Goal: Check status: Check status

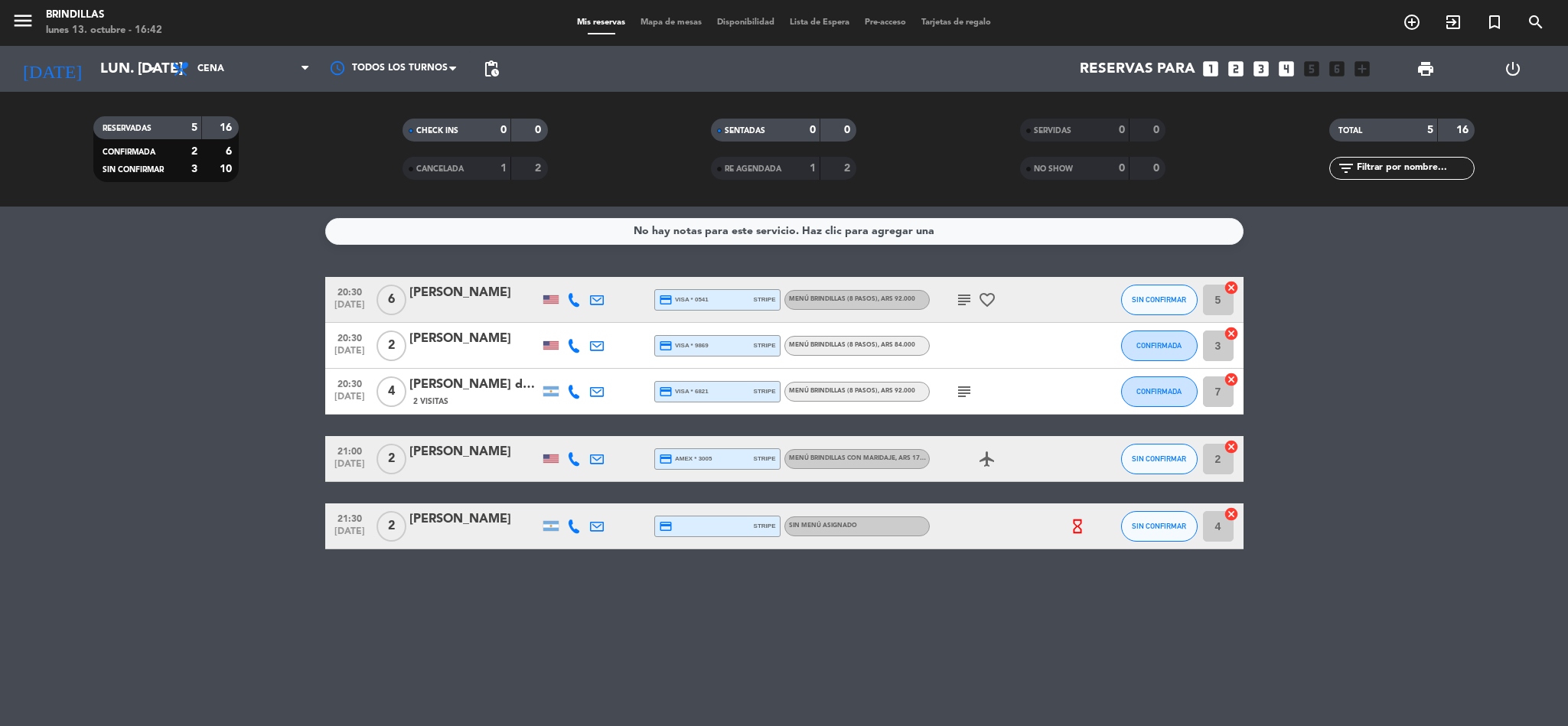
click at [967, 393] on icon "subject" at bounding box center [964, 391] width 18 height 18
click at [958, 296] on icon "subject" at bounding box center [964, 300] width 18 height 18
click at [985, 613] on div "No hay notas para este servicio. Haz clic para agregar una 20:30 [DATE] 6 [PERS…" at bounding box center [784, 466] width 1568 height 520
click at [981, 526] on div at bounding box center [998, 525] width 137 height 45
click at [986, 455] on icon "airplanemode_active" at bounding box center [987, 459] width 18 height 18
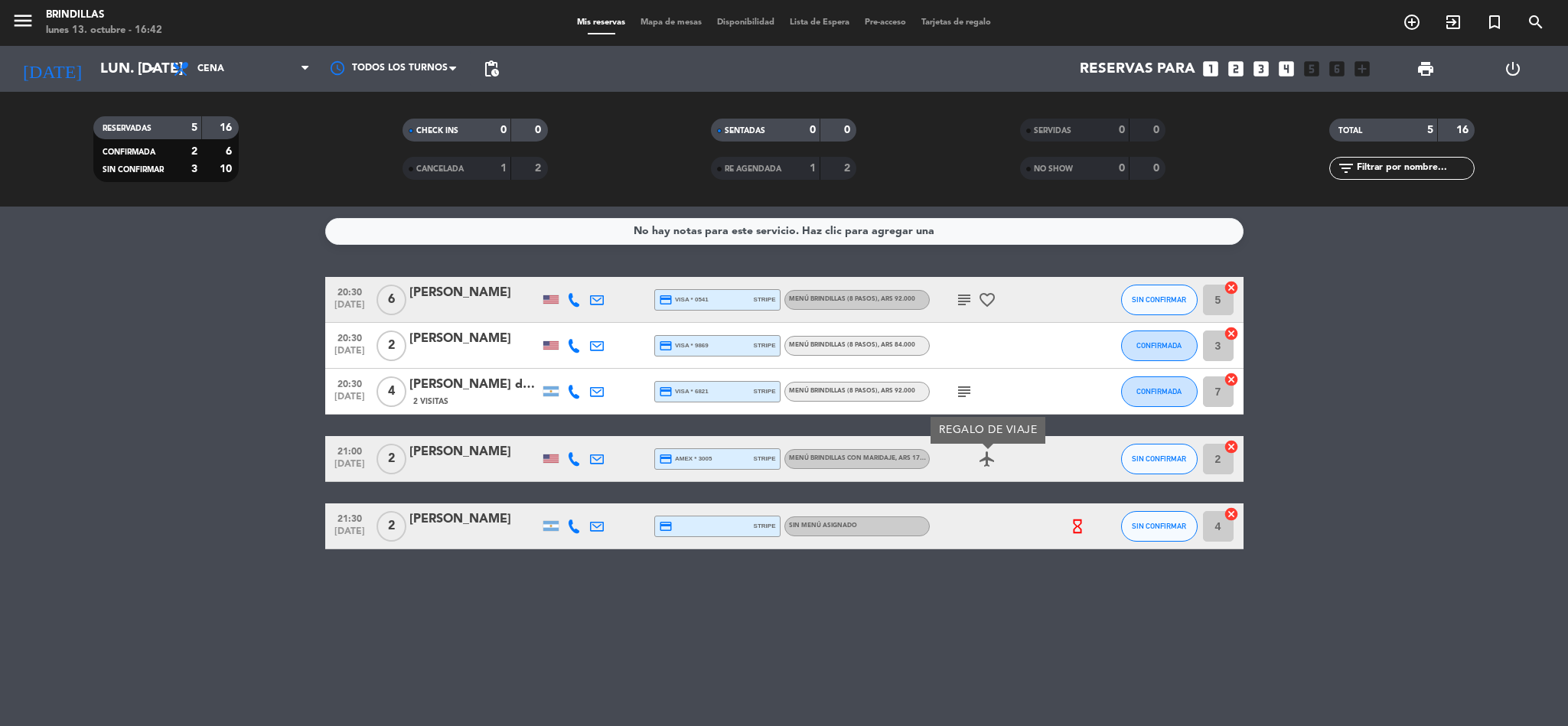
click at [981, 599] on div "No hay notas para este servicio. Haz clic para agregar una 20:30 [DATE] 6 [PERS…" at bounding box center [784, 466] width 1568 height 520
click at [136, 64] on input "lun. [DATE]" at bounding box center [185, 68] width 184 height 32
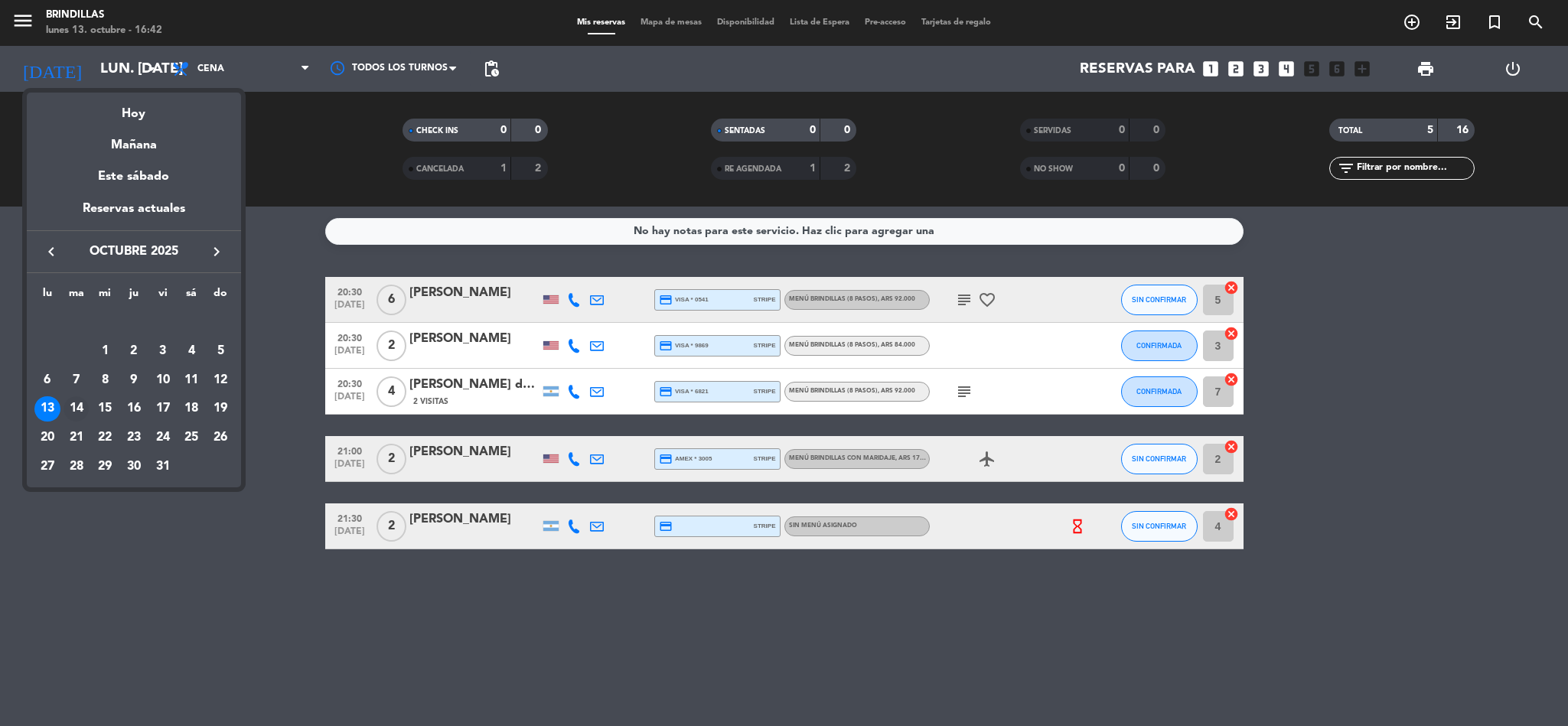
click at [81, 400] on div "14" at bounding box center [77, 409] width 26 height 26
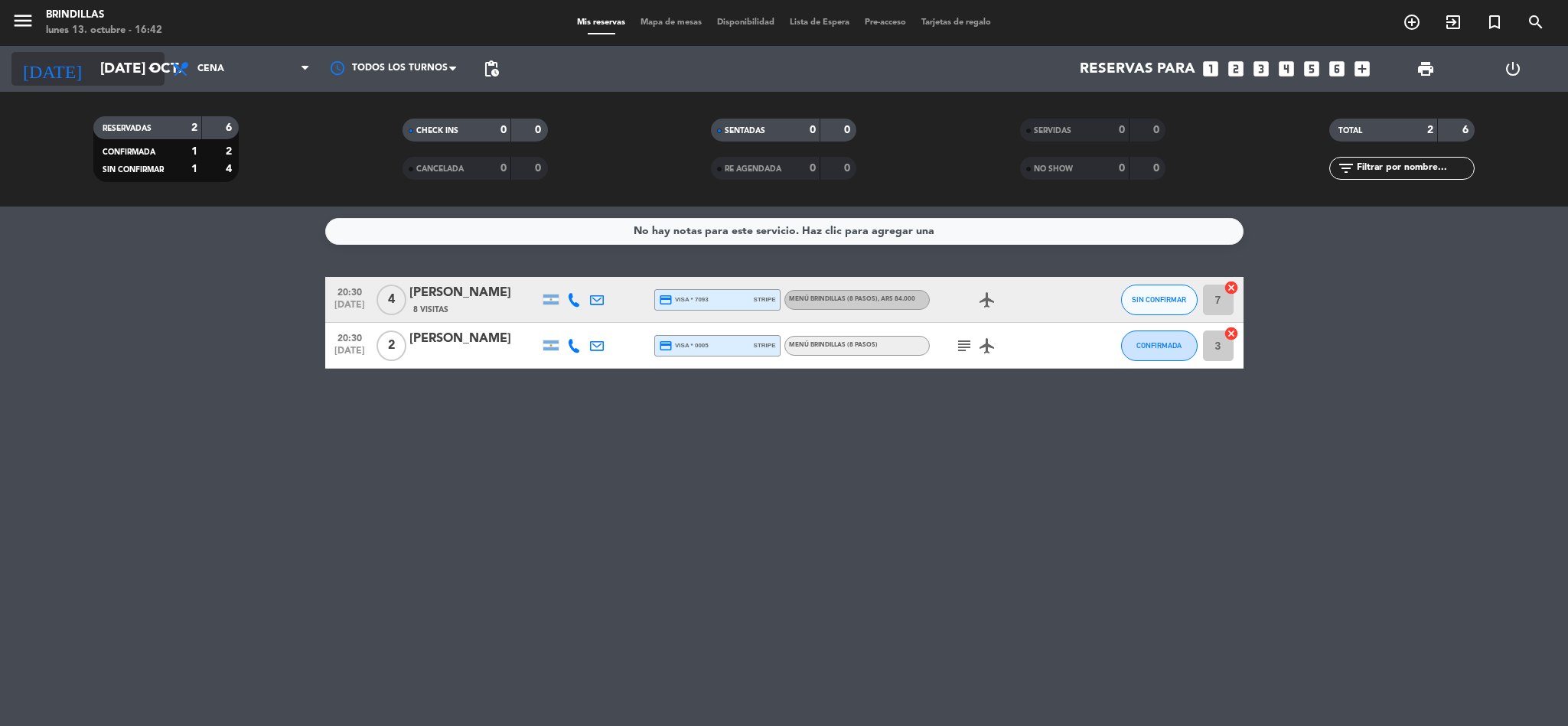
click at [93, 67] on input "[DATE] oct." at bounding box center [185, 68] width 184 height 32
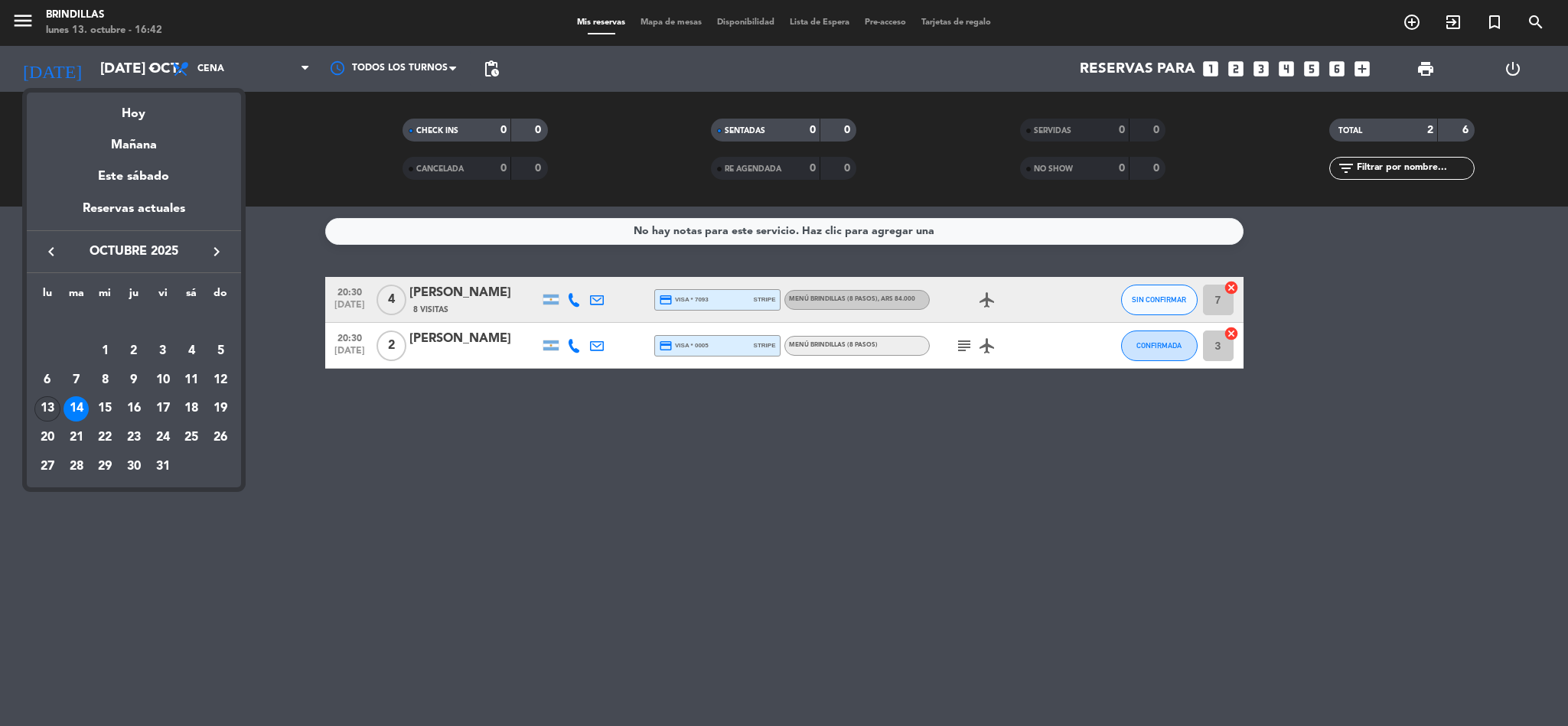
click at [35, 412] on div "13" at bounding box center [48, 409] width 26 height 26
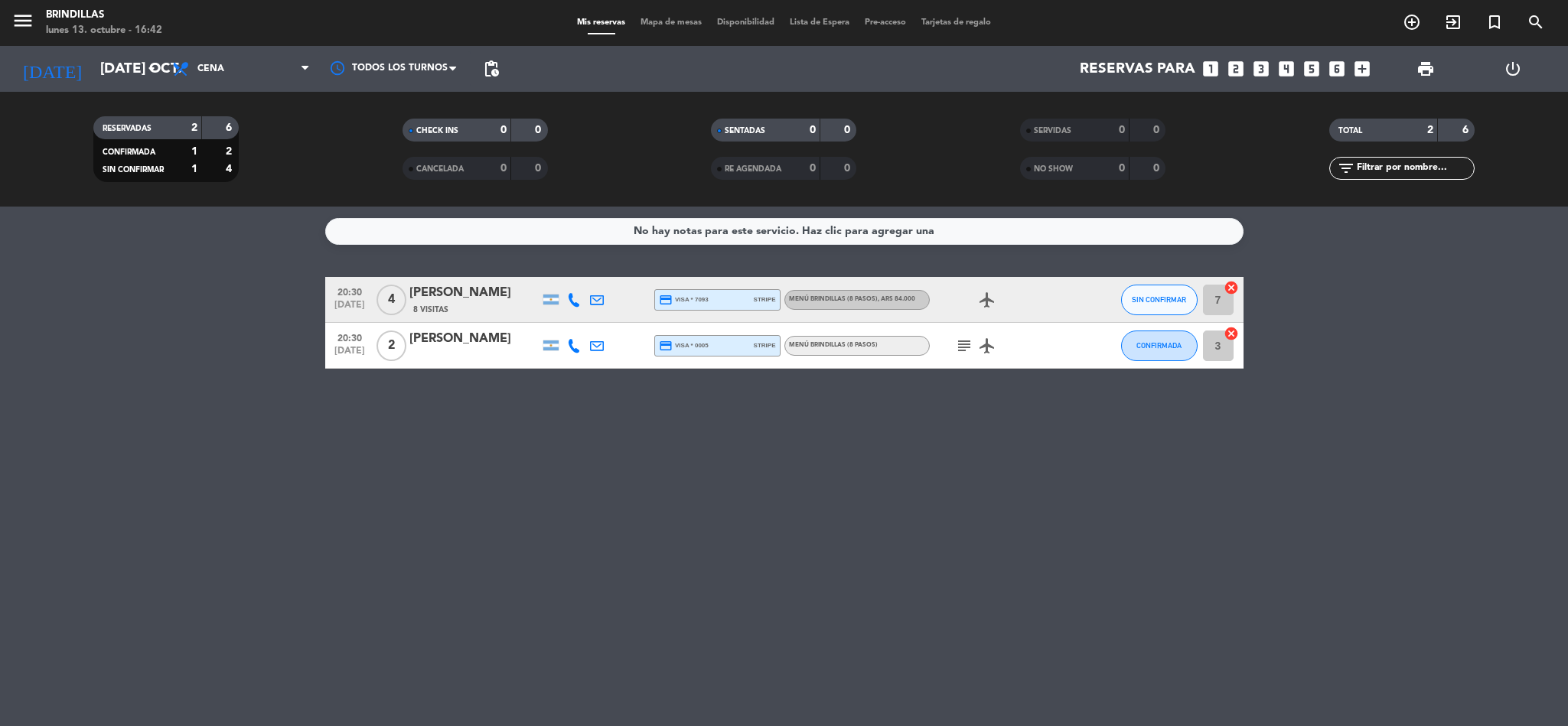
type input "lun. [DATE]"
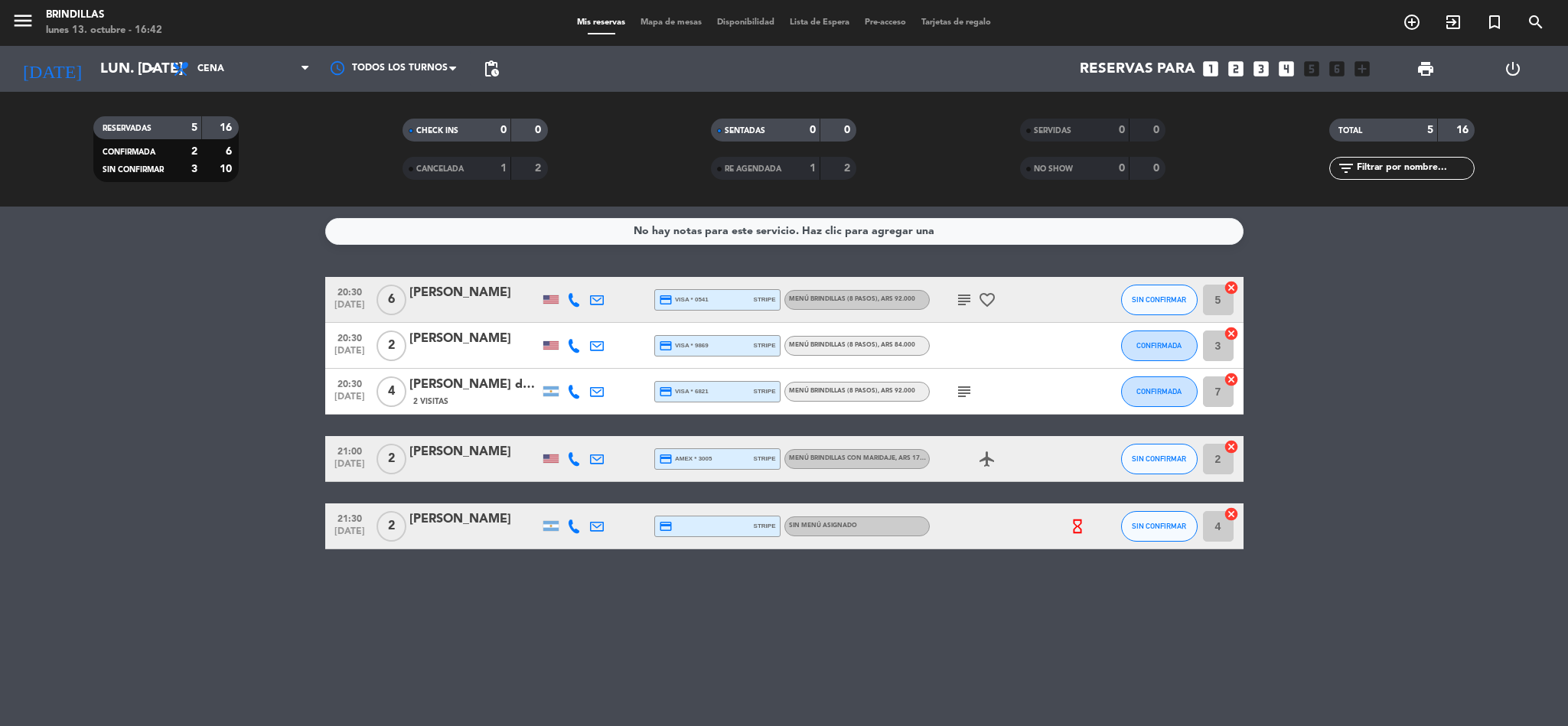
click at [1074, 519] on icon "hourglass_empty" at bounding box center [1078, 526] width 16 height 16
click at [885, 613] on div "No hay notas para este servicio. Haz clic para agregar una 20:30 [DATE] 6 [PERS…" at bounding box center [784, 466] width 1568 height 520
drag, startPoint x: 963, startPoint y: 404, endPoint x: 967, endPoint y: 397, distance: 8.1
click at [967, 397] on div "subject" at bounding box center [998, 391] width 137 height 45
click at [967, 397] on icon "subject" at bounding box center [964, 391] width 18 height 18
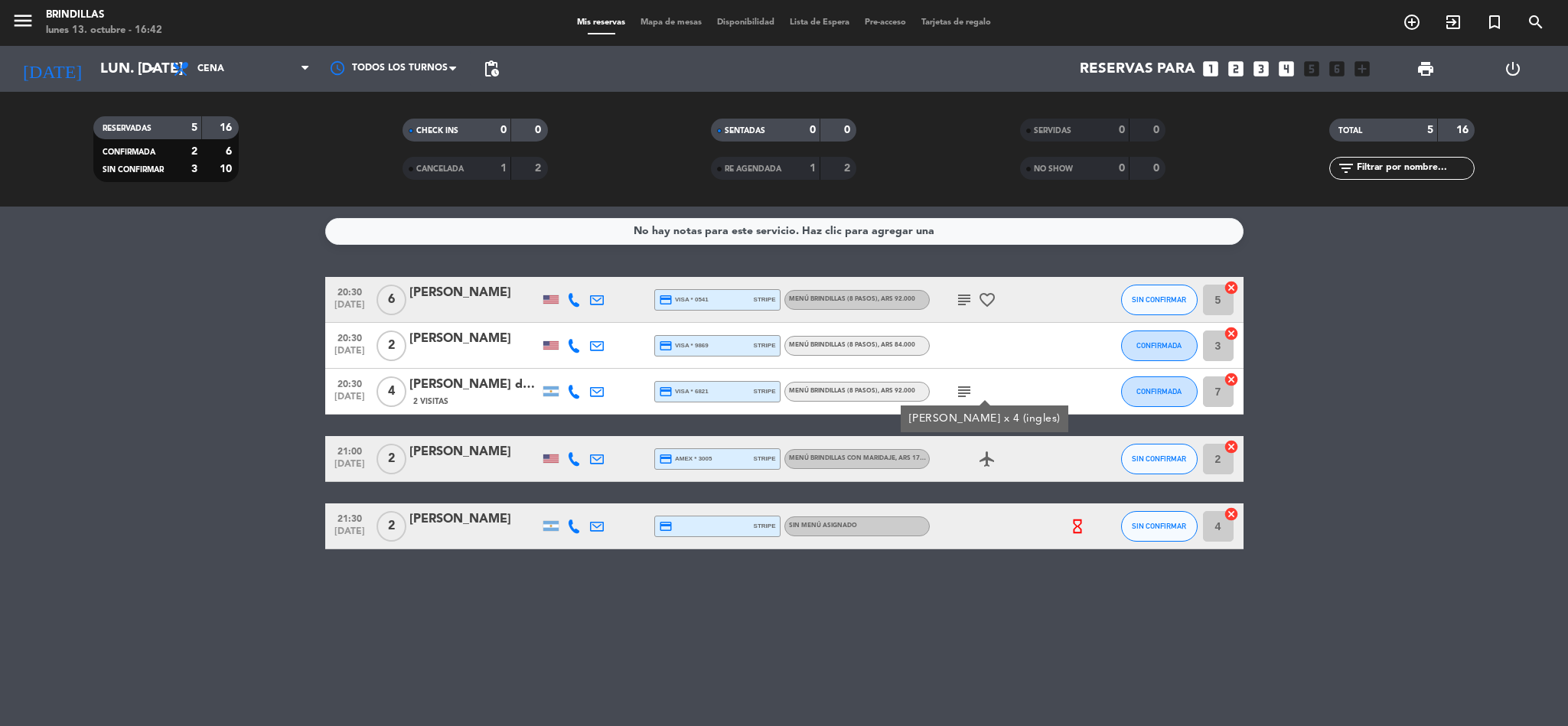
click at [926, 567] on div "No hay notas para este servicio. Haz clic para agregar una 20:30 [DATE] 6 [PERS…" at bounding box center [784, 466] width 1568 height 520
click at [961, 303] on icon "subject" at bounding box center [964, 300] width 18 height 18
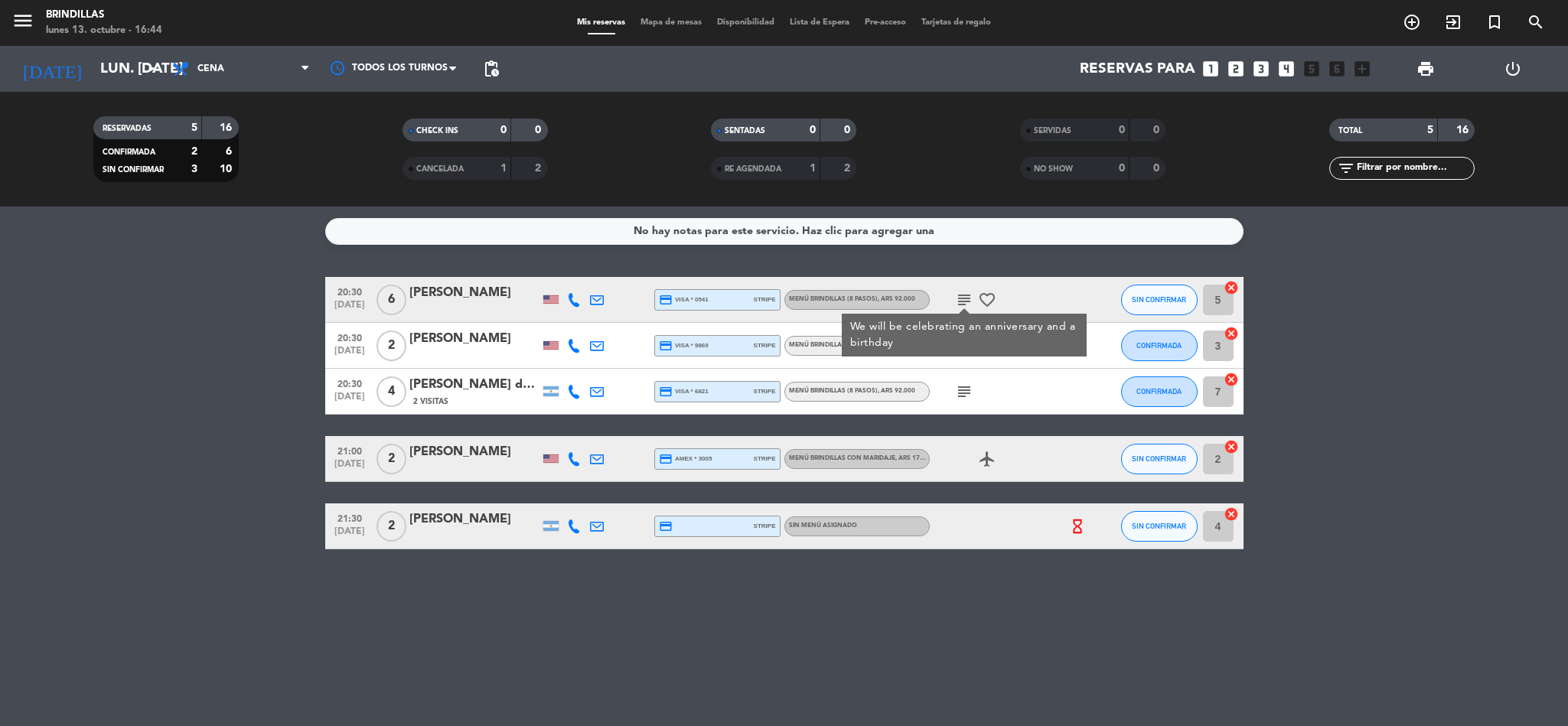
click at [990, 610] on div "No hay notas para este servicio. Haz clic para agregar una 20:30 [DATE] 6 [PERS…" at bounding box center [784, 466] width 1568 height 520
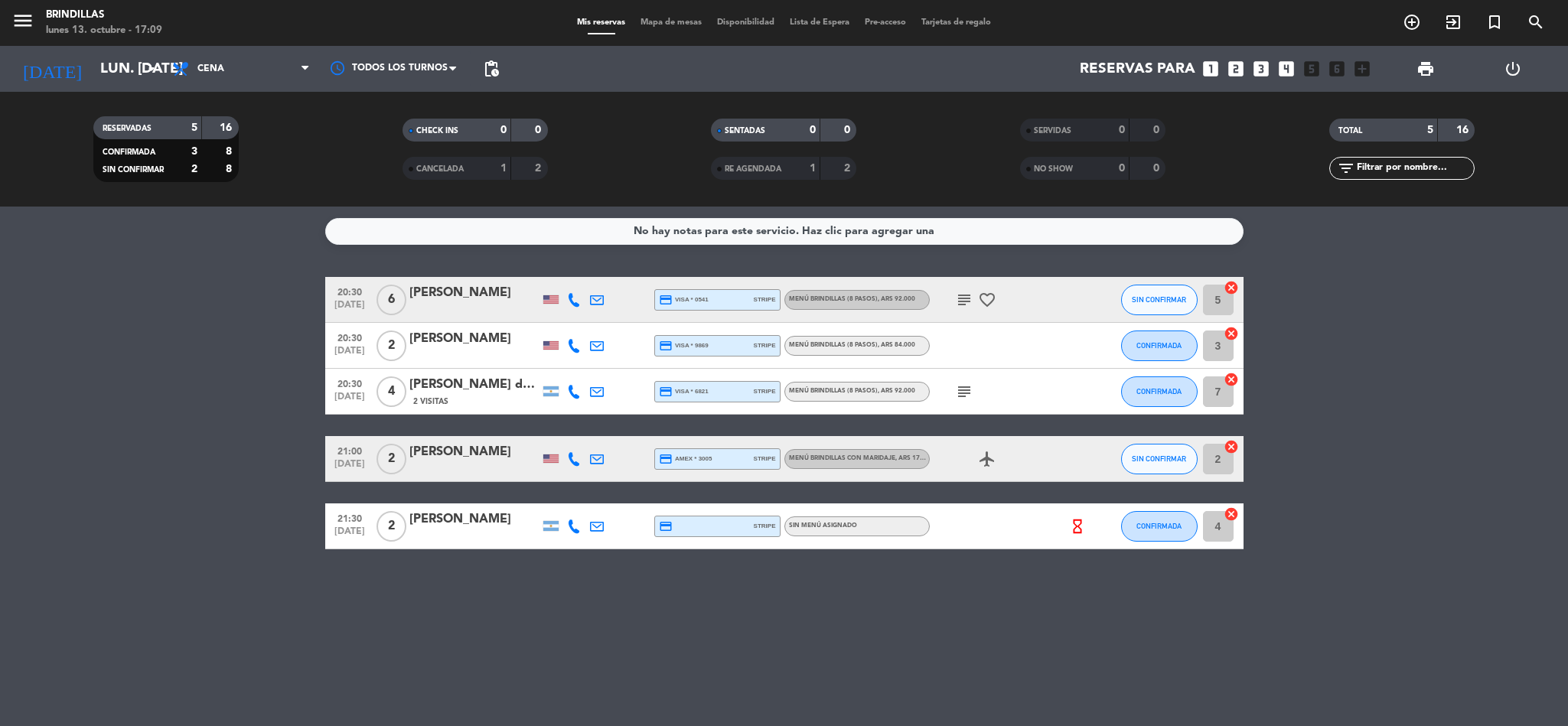
click at [573, 294] on icon at bounding box center [573, 299] width 14 height 14
click at [469, 456] on div "[PERSON_NAME]" at bounding box center [475, 452] width 130 height 20
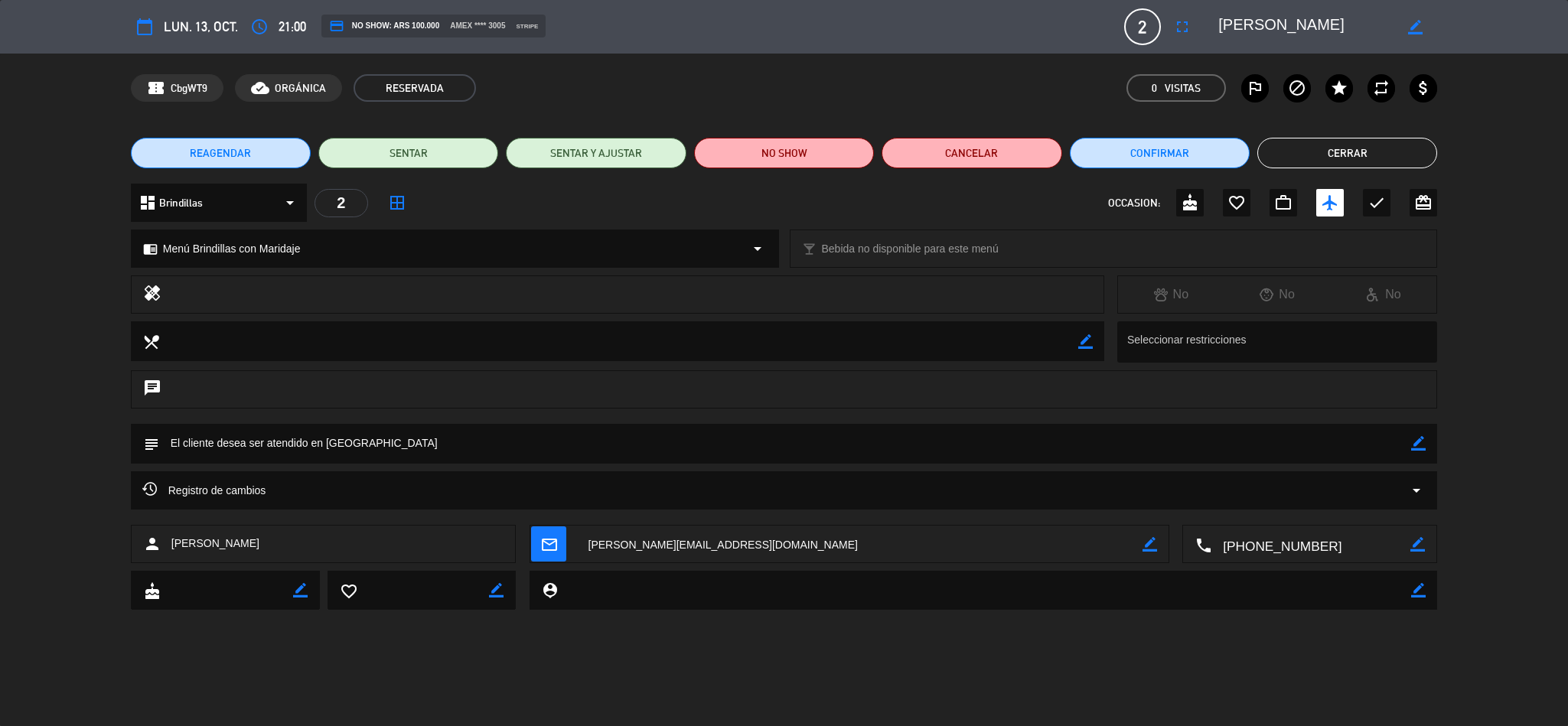
click at [411, 487] on div "Registro de cambios arrow_drop_down" at bounding box center [784, 490] width 1284 height 18
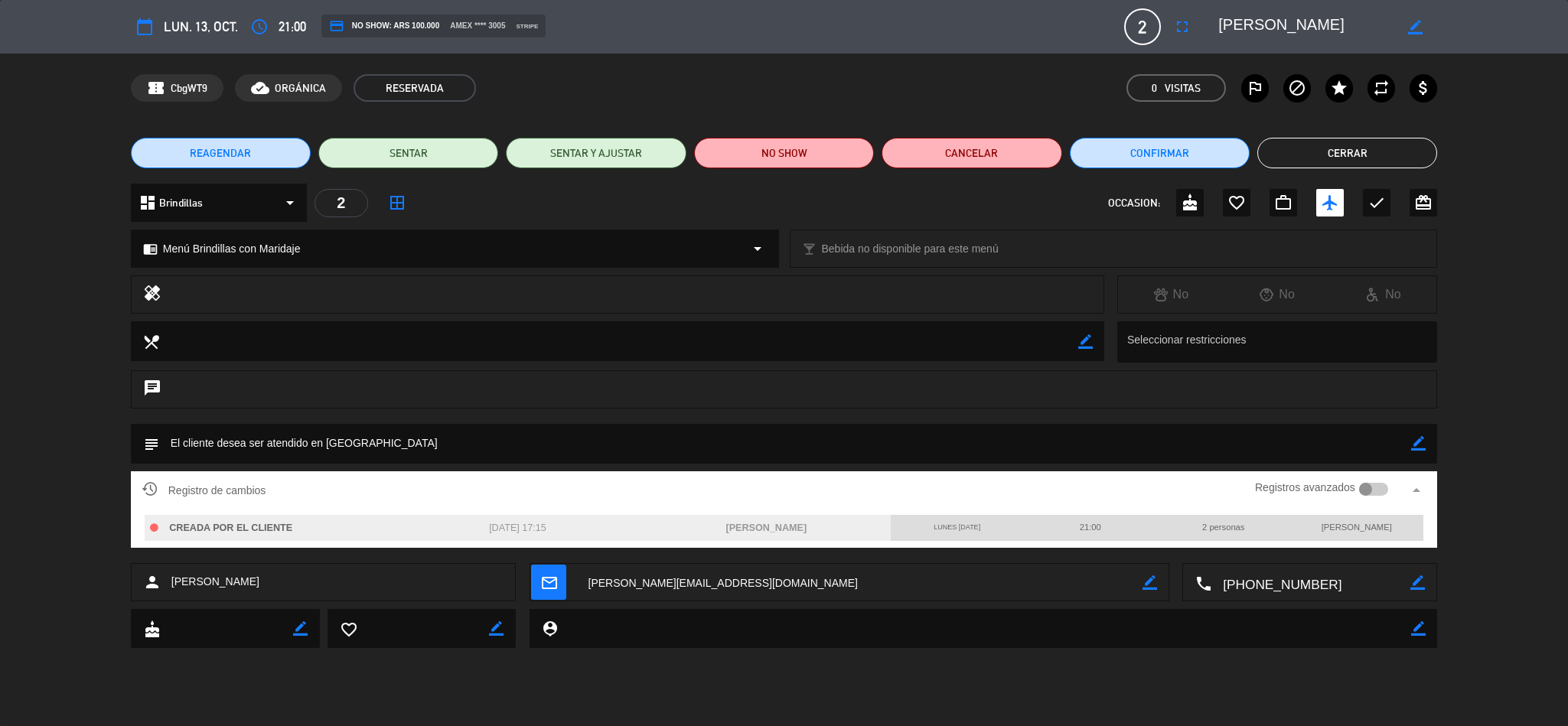
click at [1292, 152] on button "Cerrar" at bounding box center [1348, 152] width 180 height 30
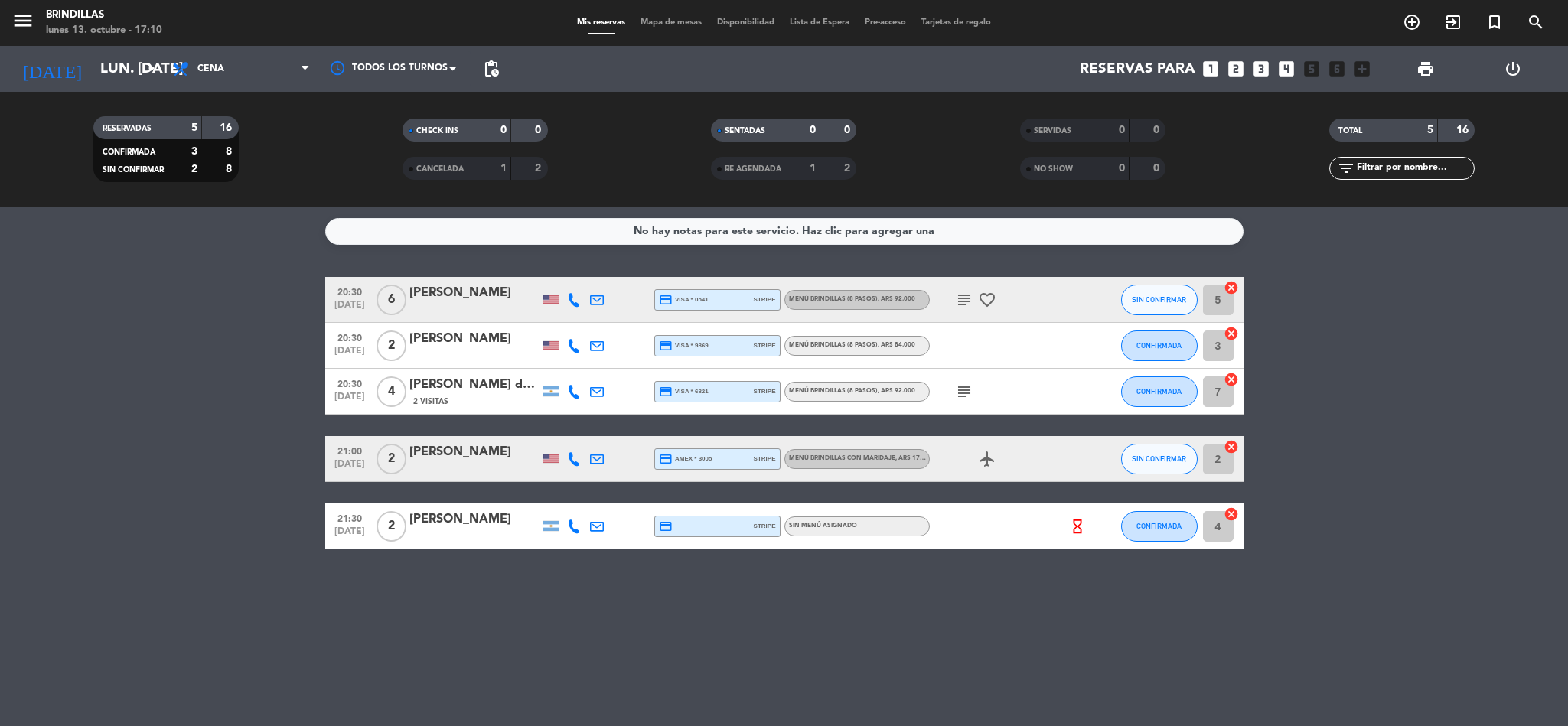
click at [570, 457] on icon at bounding box center [573, 459] width 14 height 14
click at [432, 523] on div "[PERSON_NAME]" at bounding box center [475, 520] width 130 height 20
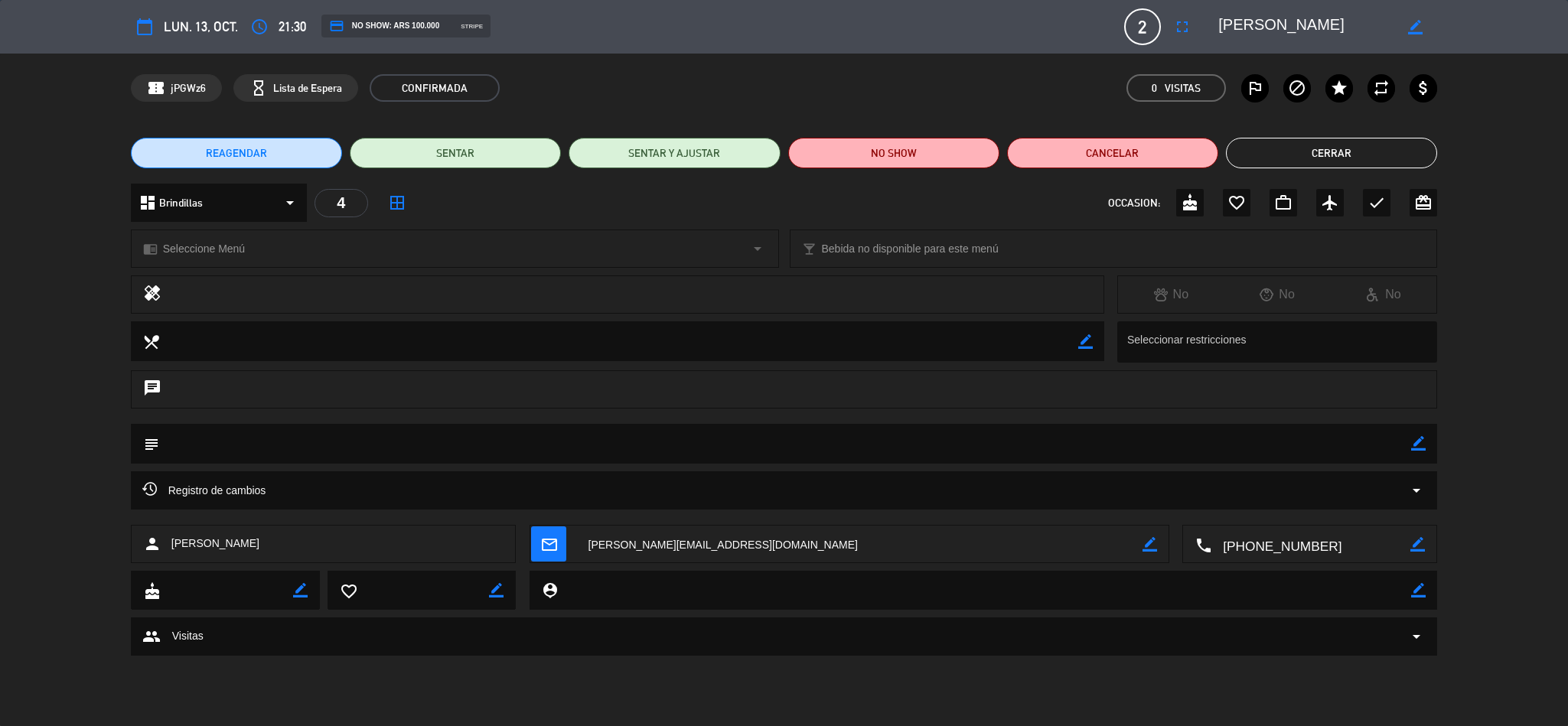
click at [292, 494] on edit-booking-info-modal "calendar_today lun. 13, oct. access_time 21:30 credit_card NO SHOW: ARS 100.000…" at bounding box center [784, 363] width 1568 height 726
click at [292, 494] on div "Registro de cambios arrow_drop_down" at bounding box center [784, 490] width 1284 height 18
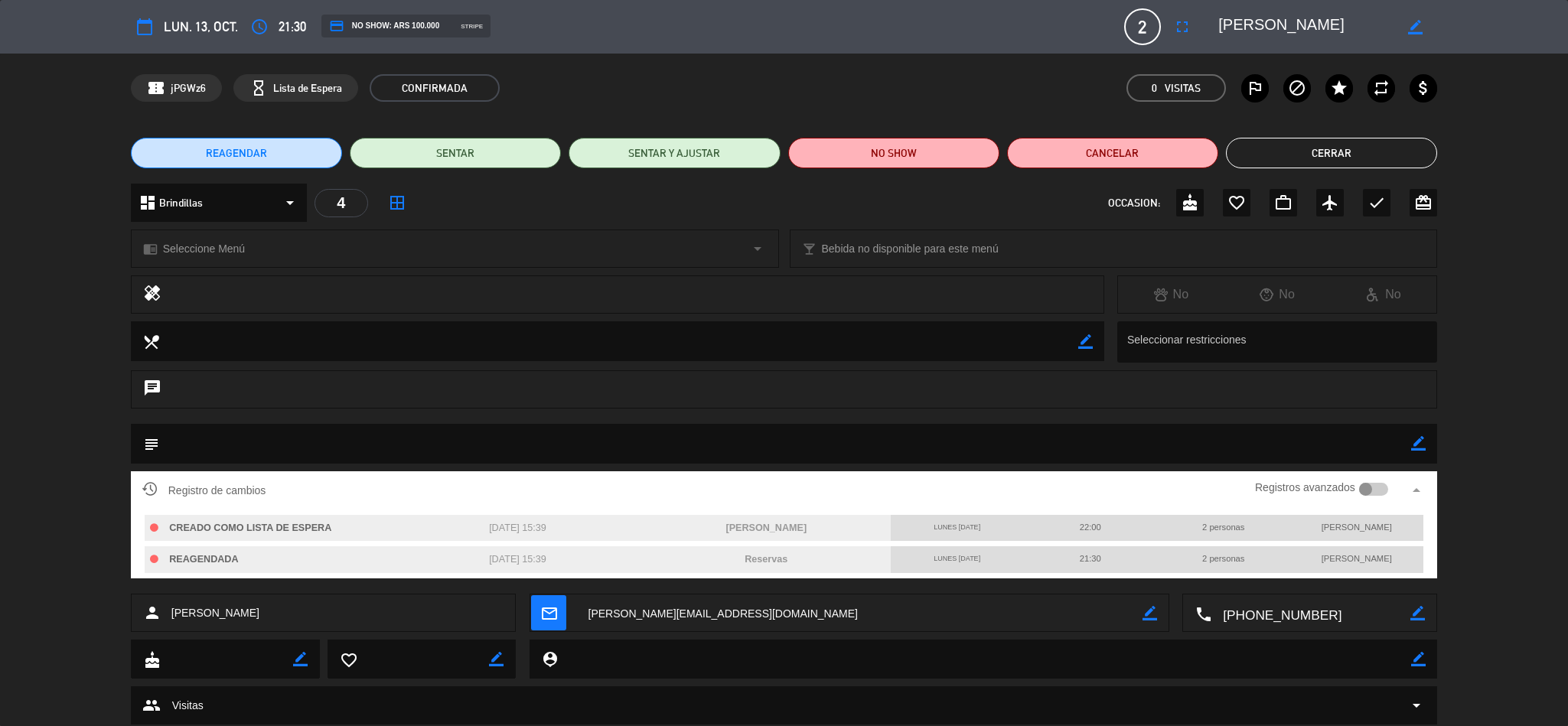
click at [292, 494] on div "Registro de cambios Registros avanzados arrow_drop_up" at bounding box center [784, 490] width 1284 height 23
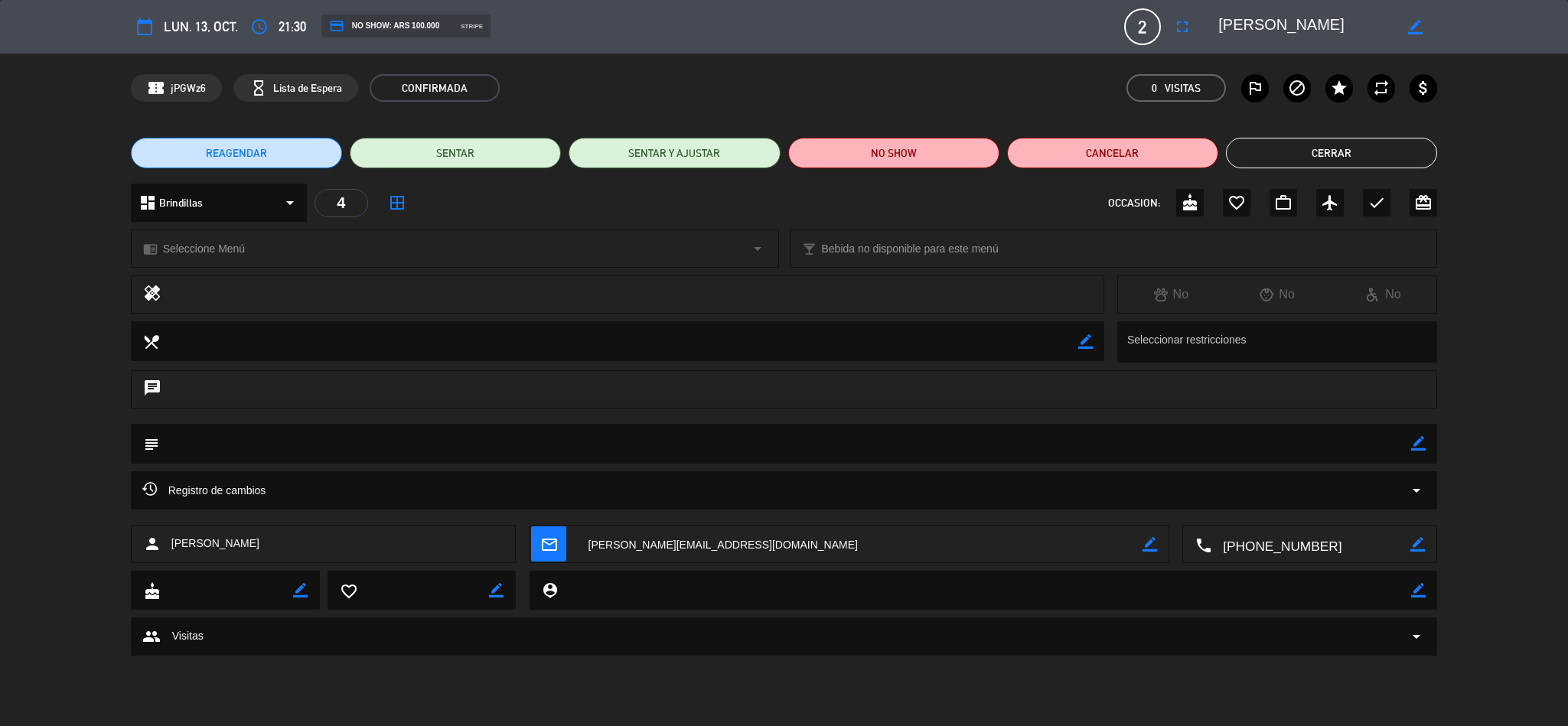
click at [359, 645] on div "group Visitas arrow_drop_down" at bounding box center [784, 636] width 1284 height 18
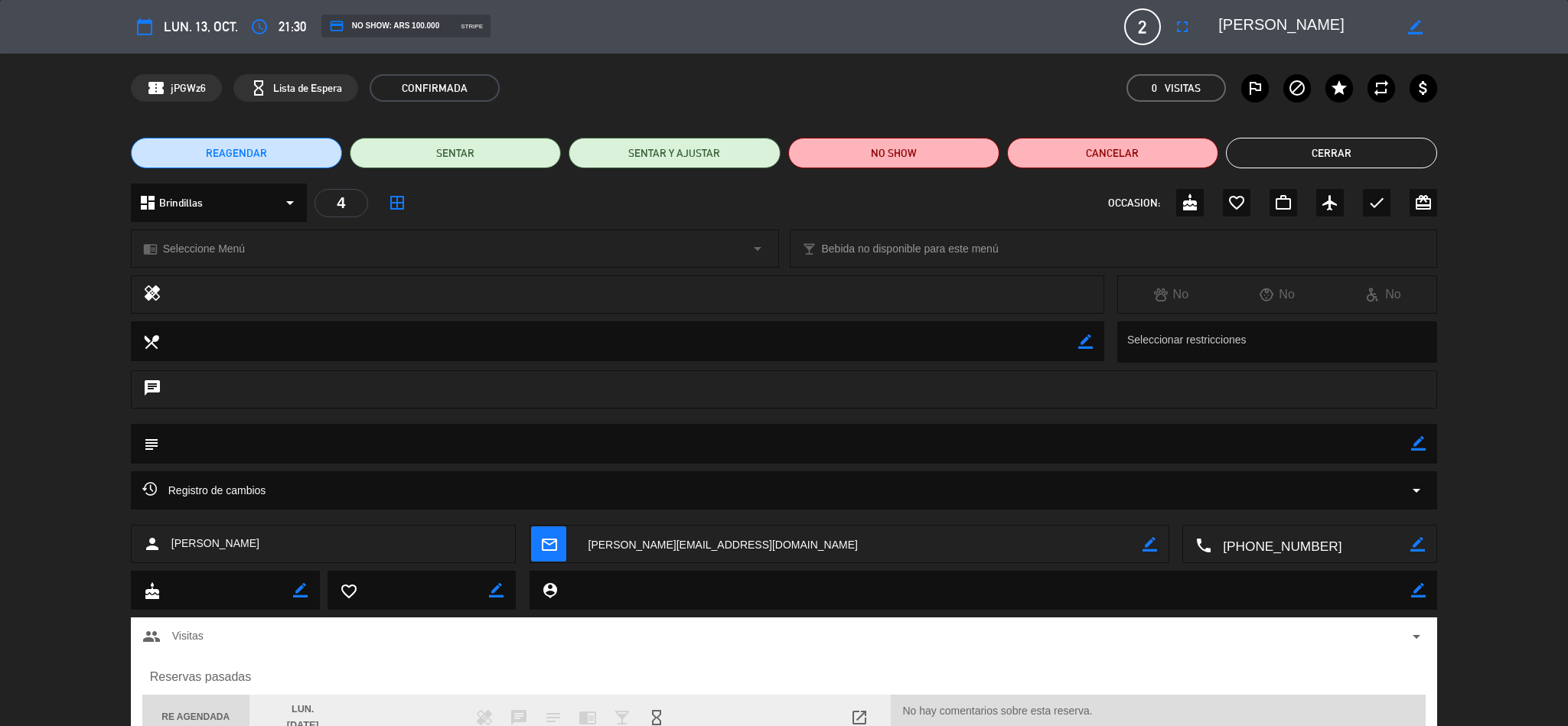
click at [1567, 381] on div "chat" at bounding box center [784, 396] width 1568 height 53
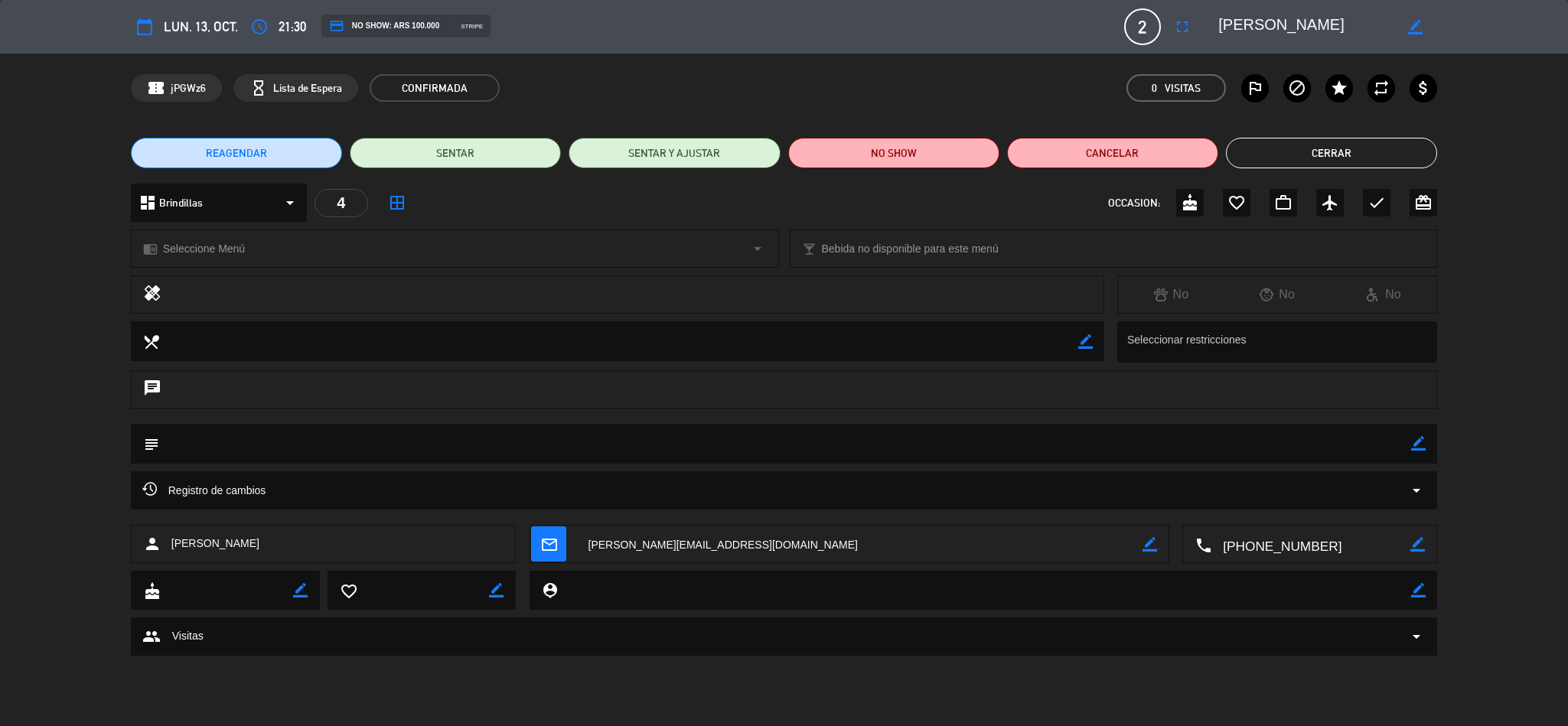
click at [1567, 381] on div "chat" at bounding box center [784, 396] width 1568 height 53
click at [1015, 643] on div "group Visitas arrow_drop_down" at bounding box center [784, 636] width 1284 height 18
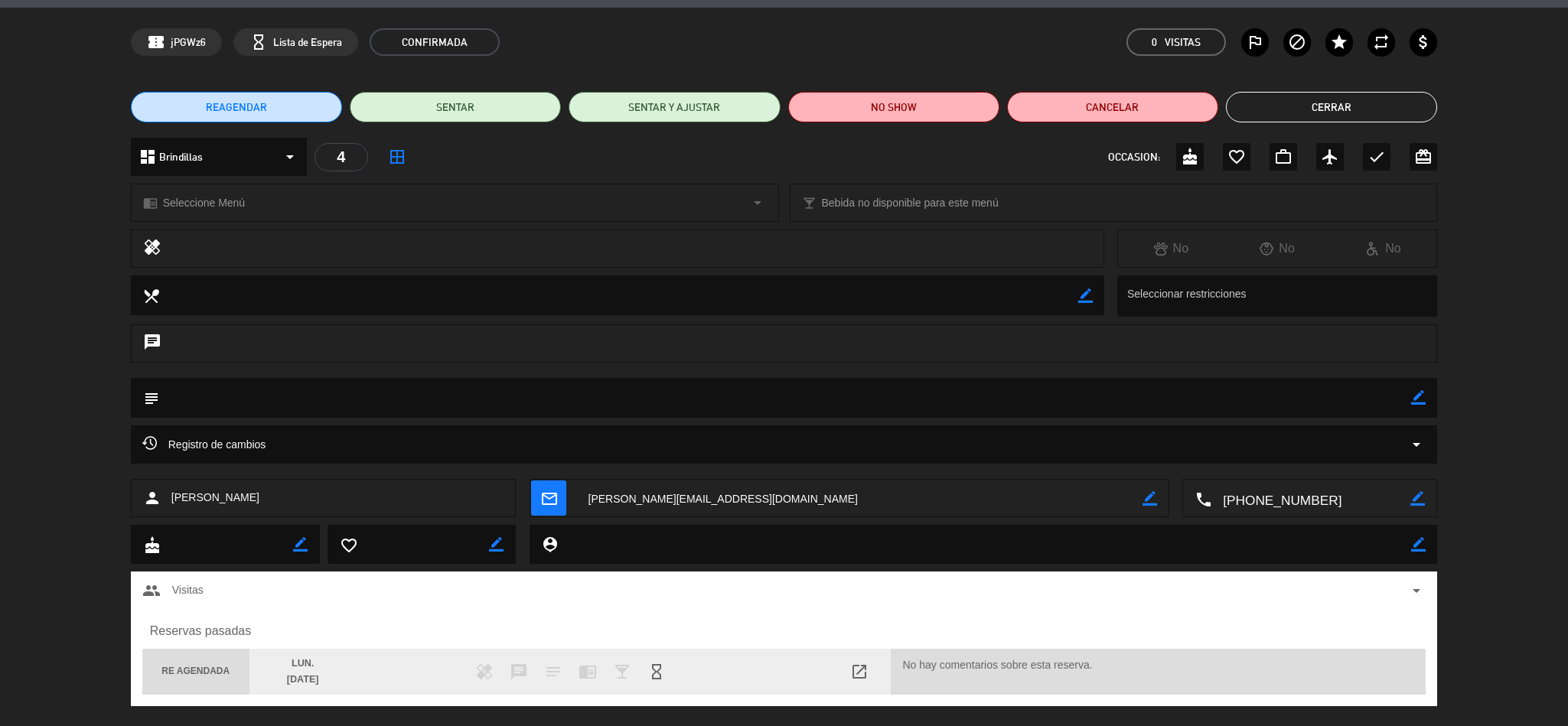
scroll to position [72, 0]
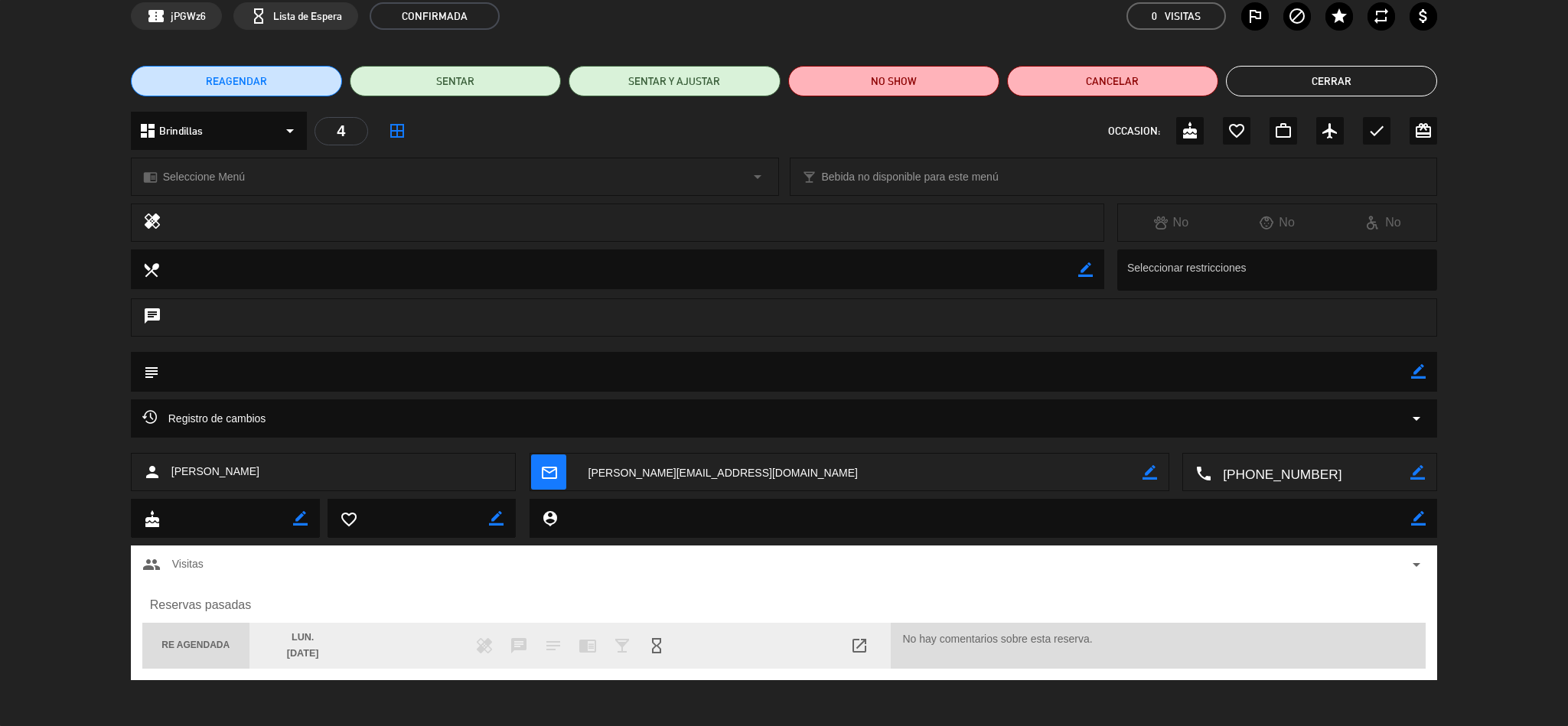
click at [1271, 558] on div "group Visitas arrow_drop_down" at bounding box center [784, 564] width 1284 height 18
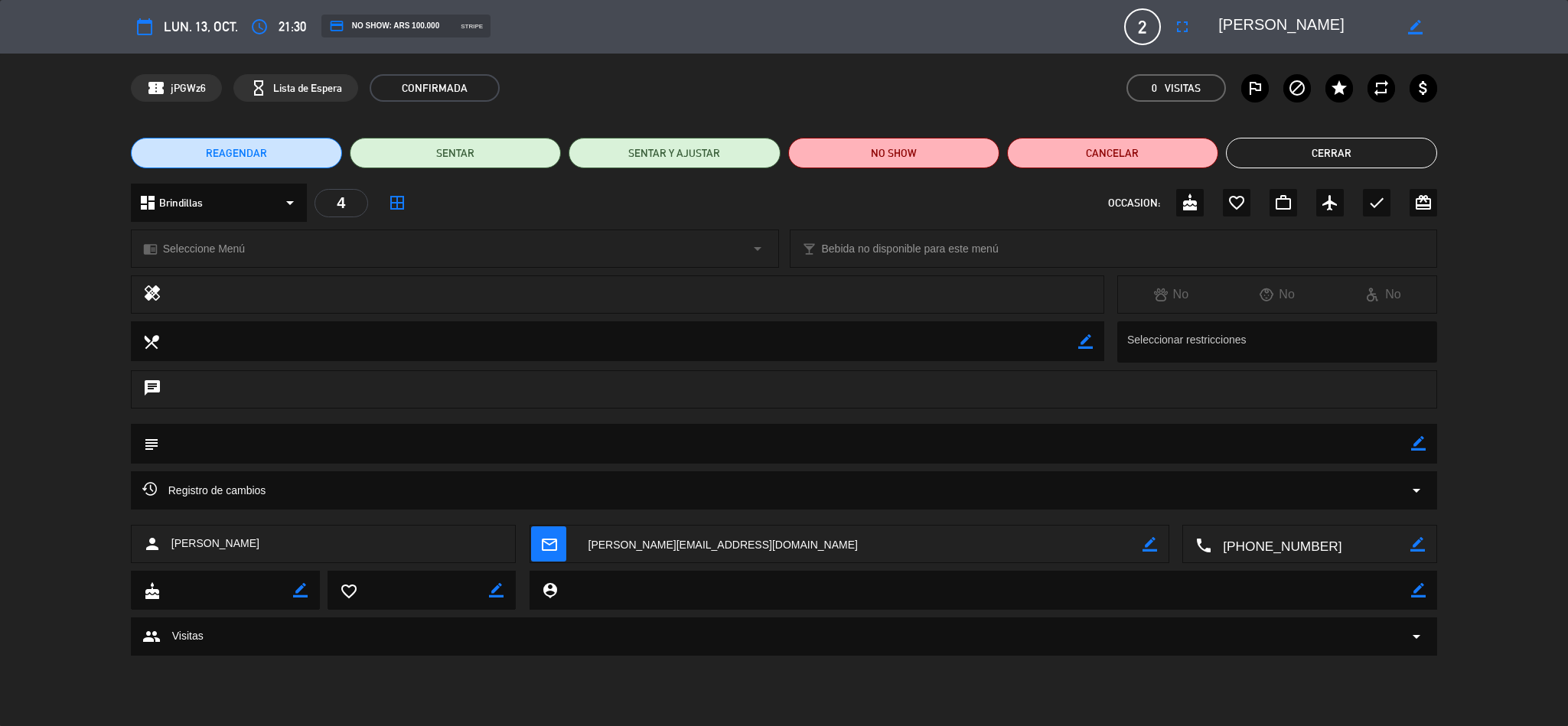
scroll to position [0, 0]
